Goal: Find specific page/section

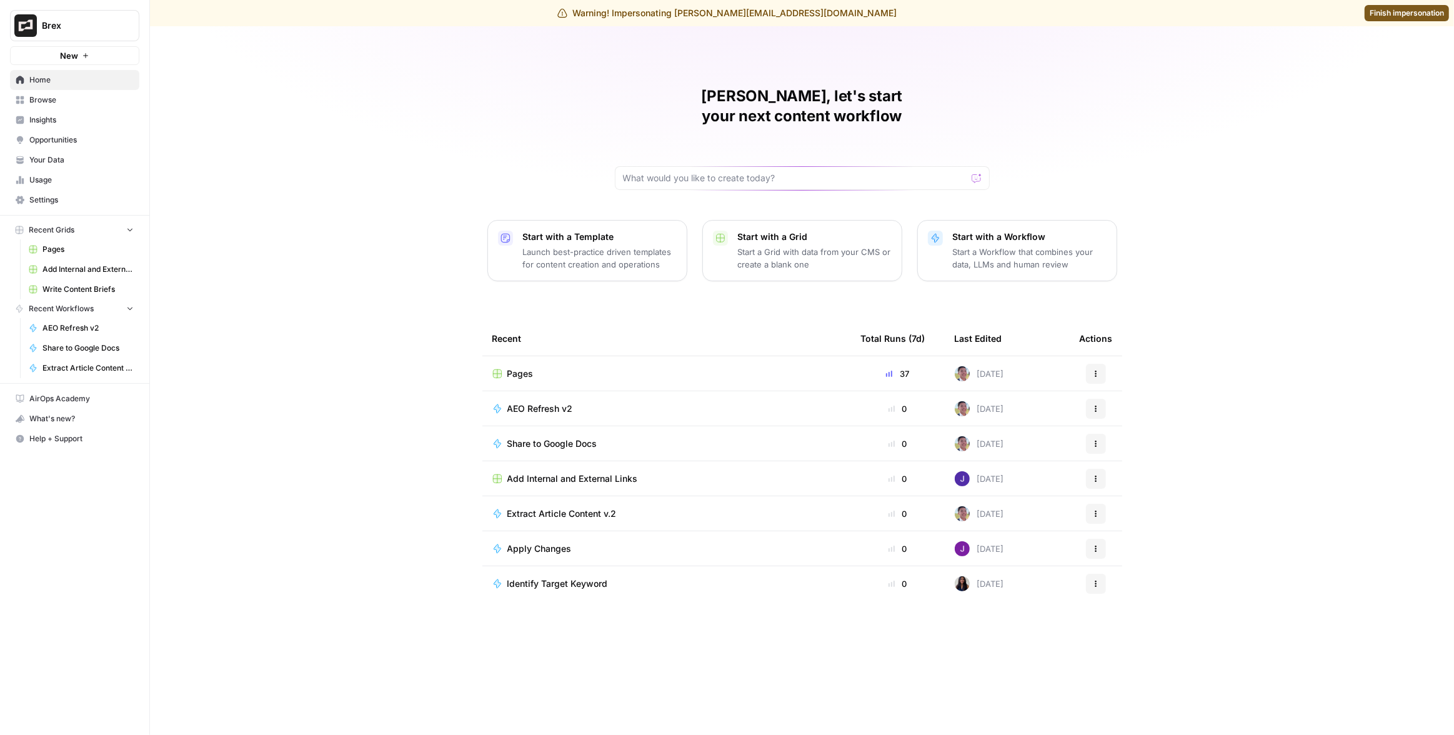
click at [70, 124] on span "Insights" at bounding box center [81, 119] width 104 height 11
click at [1398, 11] on span "Finish impersonation" at bounding box center [1407, 12] width 74 height 11
